Goal: Transaction & Acquisition: Purchase product/service

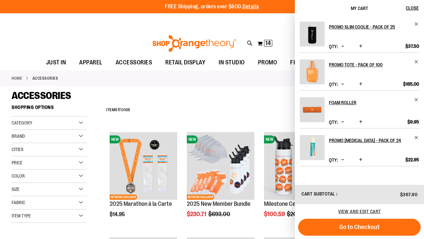
click at [128, 34] on div "Toggle Nav Search Popular Suggestions Advanced Search" at bounding box center [212, 41] width 424 height 27
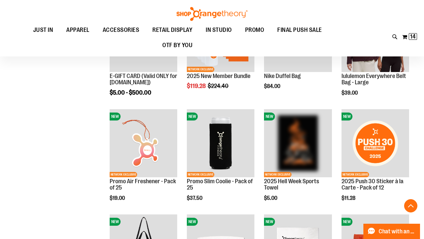
scroll to position [163, 0]
click at [409, 34] on button "My Cart 14 14 items" at bounding box center [410, 36] width 16 height 11
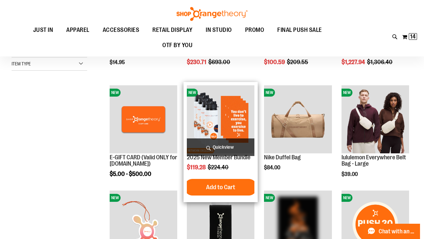
scroll to position [81, 0]
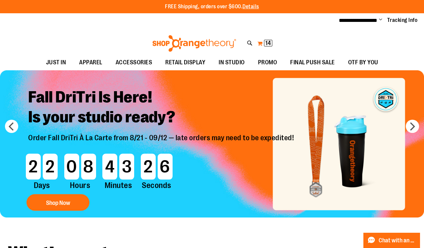
click at [264, 40] on span "14 14 items" at bounding box center [268, 43] width 8 height 7
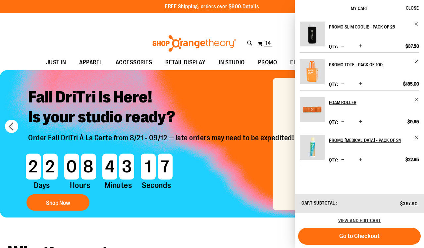
click at [120, 28] on div "Toggle Nav Search Popular Suggestions Advanced Search" at bounding box center [212, 41] width 424 height 27
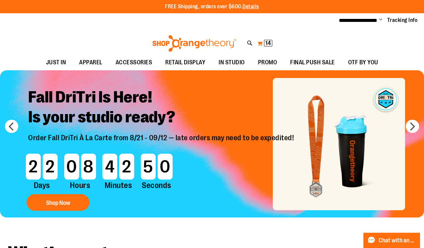
click at [262, 46] on button "My Cart 14 14 items" at bounding box center [265, 43] width 16 height 11
